Goal: Task Accomplishment & Management: Manage account settings

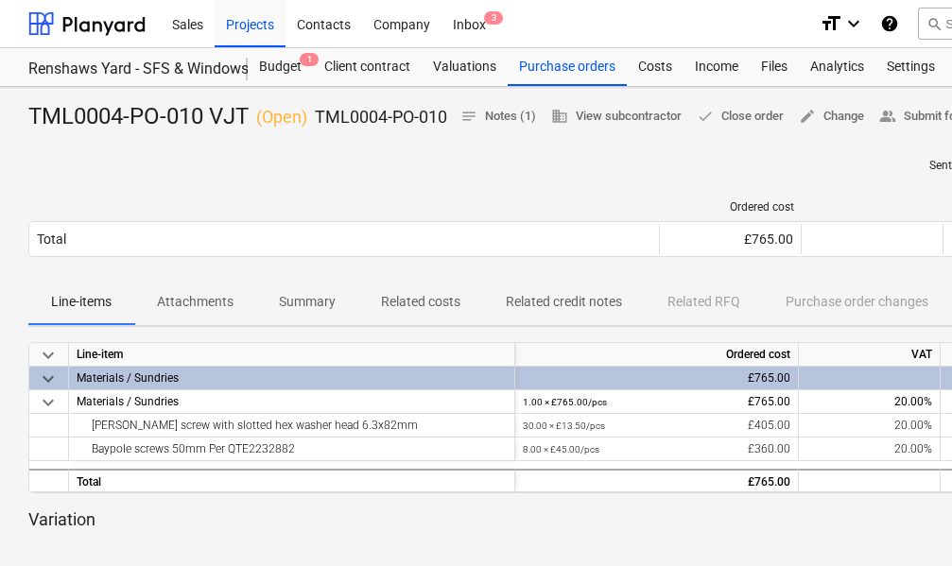
scroll to position [76, 341]
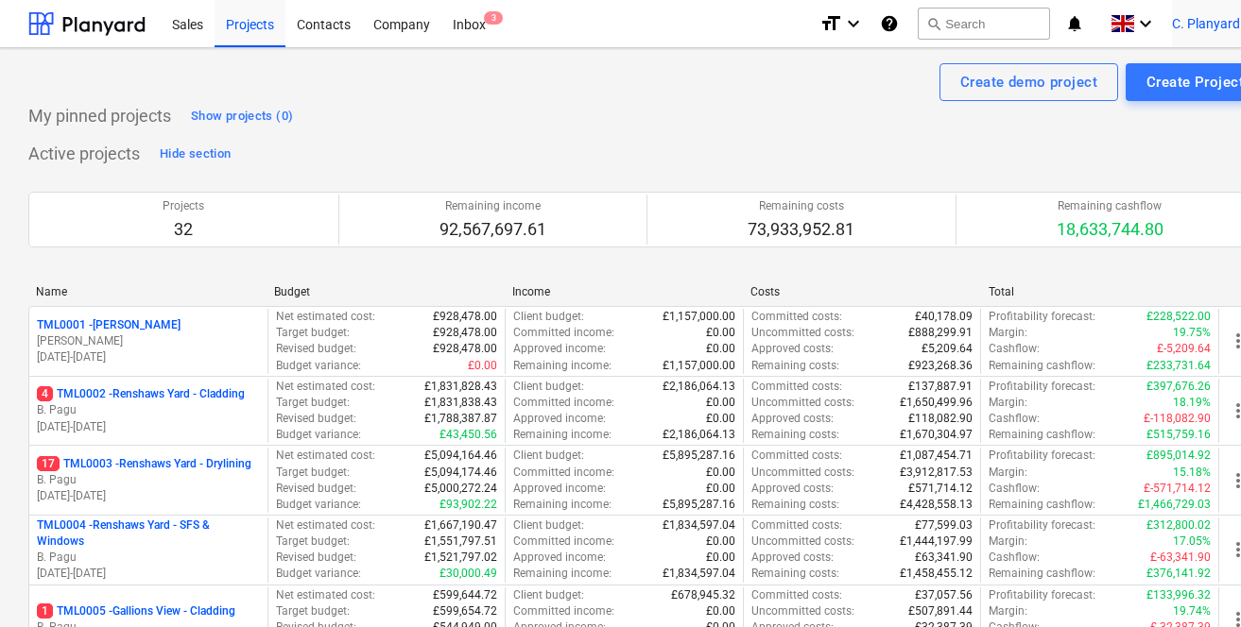
click at [1145, 39] on div "C. Planyard keyboard_arrow_down" at bounding box center [1218, 23] width 93 height 47
click at [1145, 101] on div "Log out" at bounding box center [1207, 104] width 113 height 30
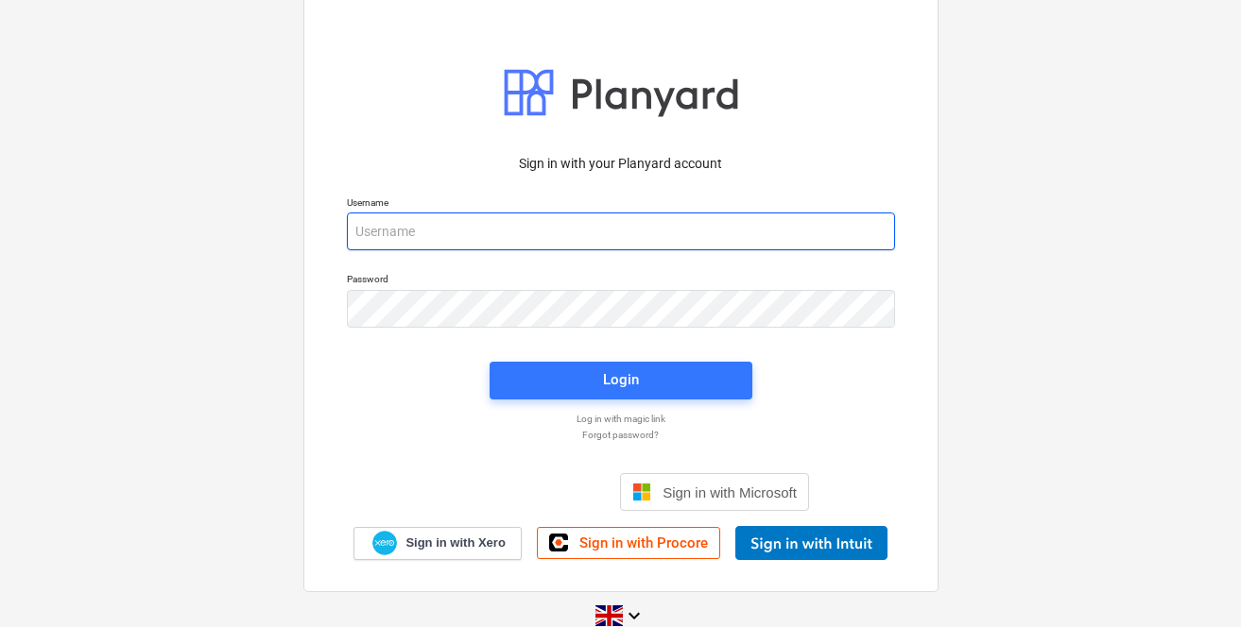
click at [508, 224] on input "email" at bounding box center [621, 232] width 548 height 38
click at [417, 242] on input "car" at bounding box center [621, 232] width 548 height 38
type input "carl@planyard.com"
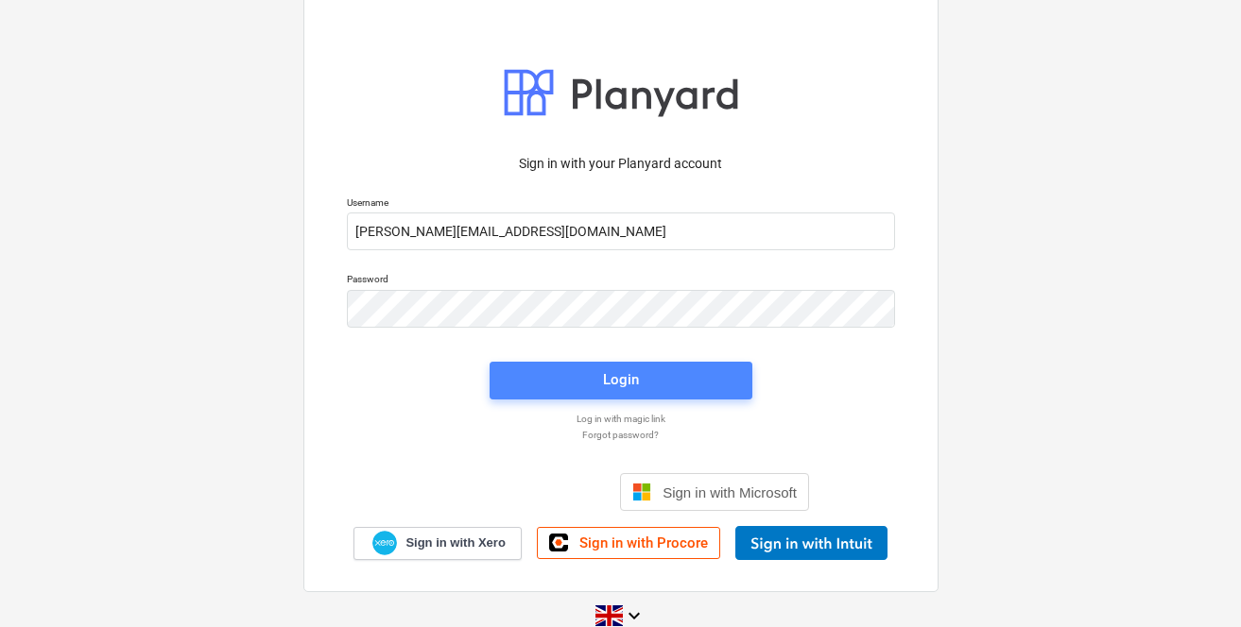
click at [539, 362] on button "Login" at bounding box center [620, 381] width 263 height 38
